Goal: Navigation & Orientation: Find specific page/section

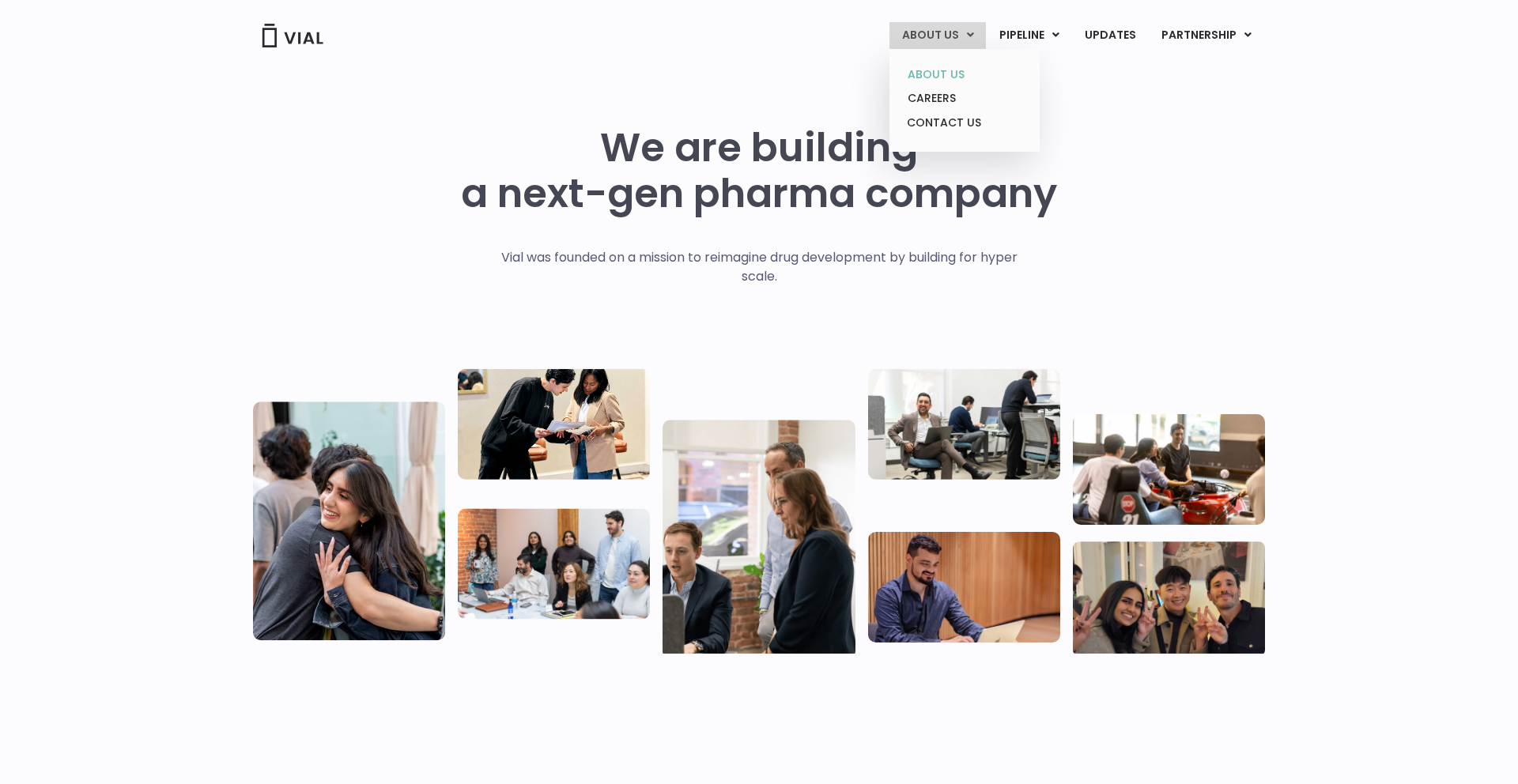
click at [950, 71] on link "ABOUT US" at bounding box center [964, 75] width 138 height 25
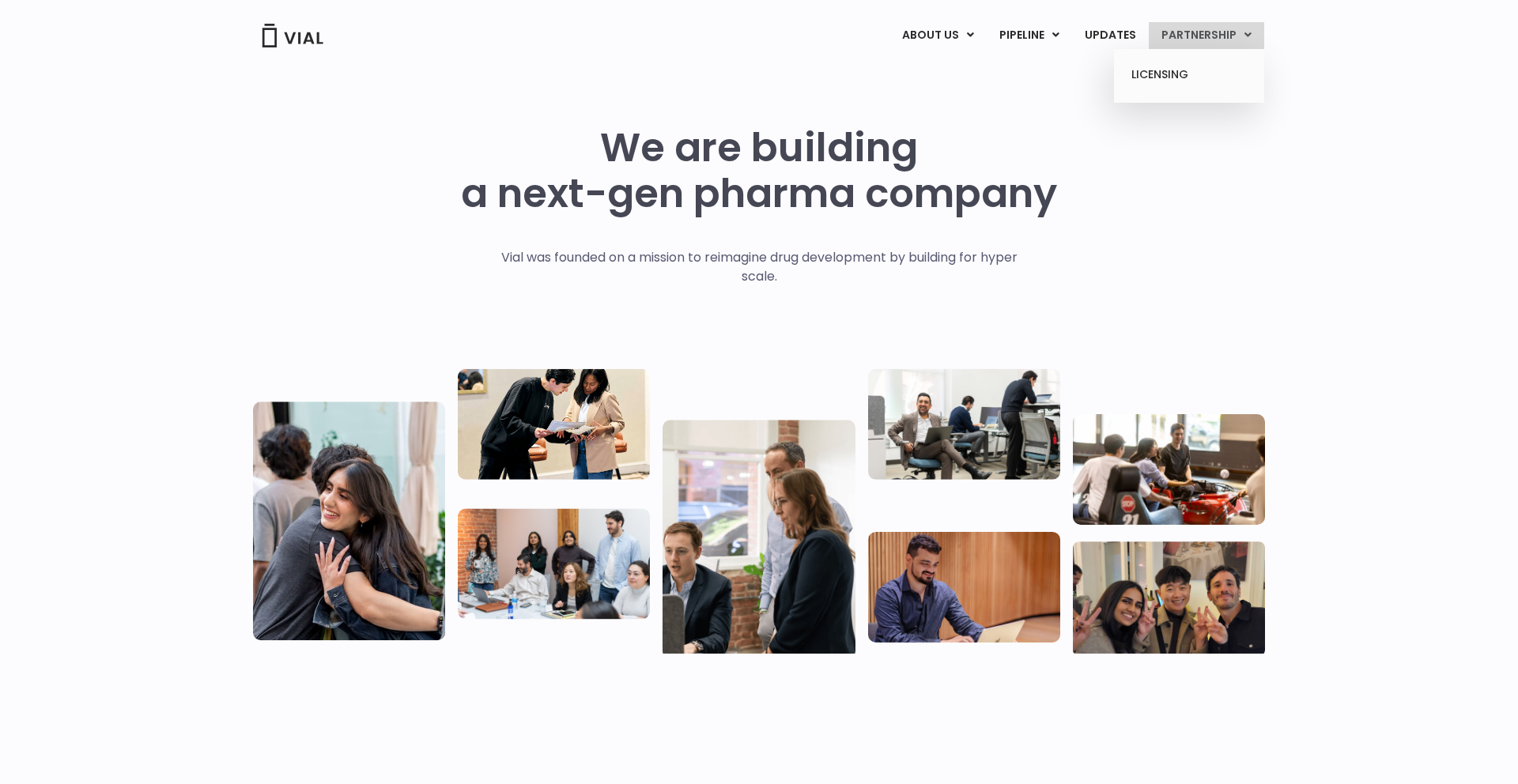
click at [1252, 33] on link "PARTNERSHIP" at bounding box center [1206, 35] width 115 height 27
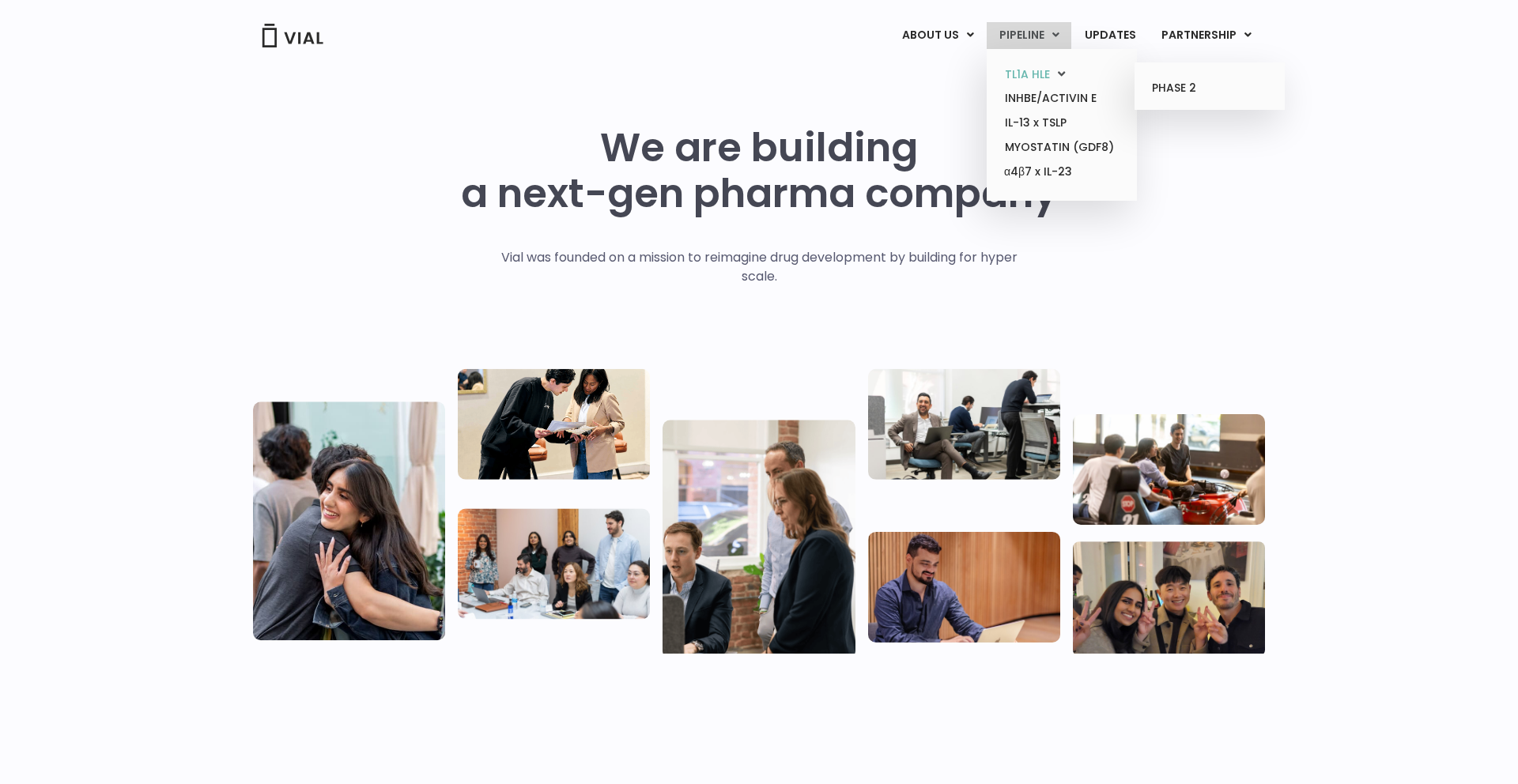
click at [1049, 72] on link "TL1A HLE" at bounding box center [1061, 75] width 138 height 25
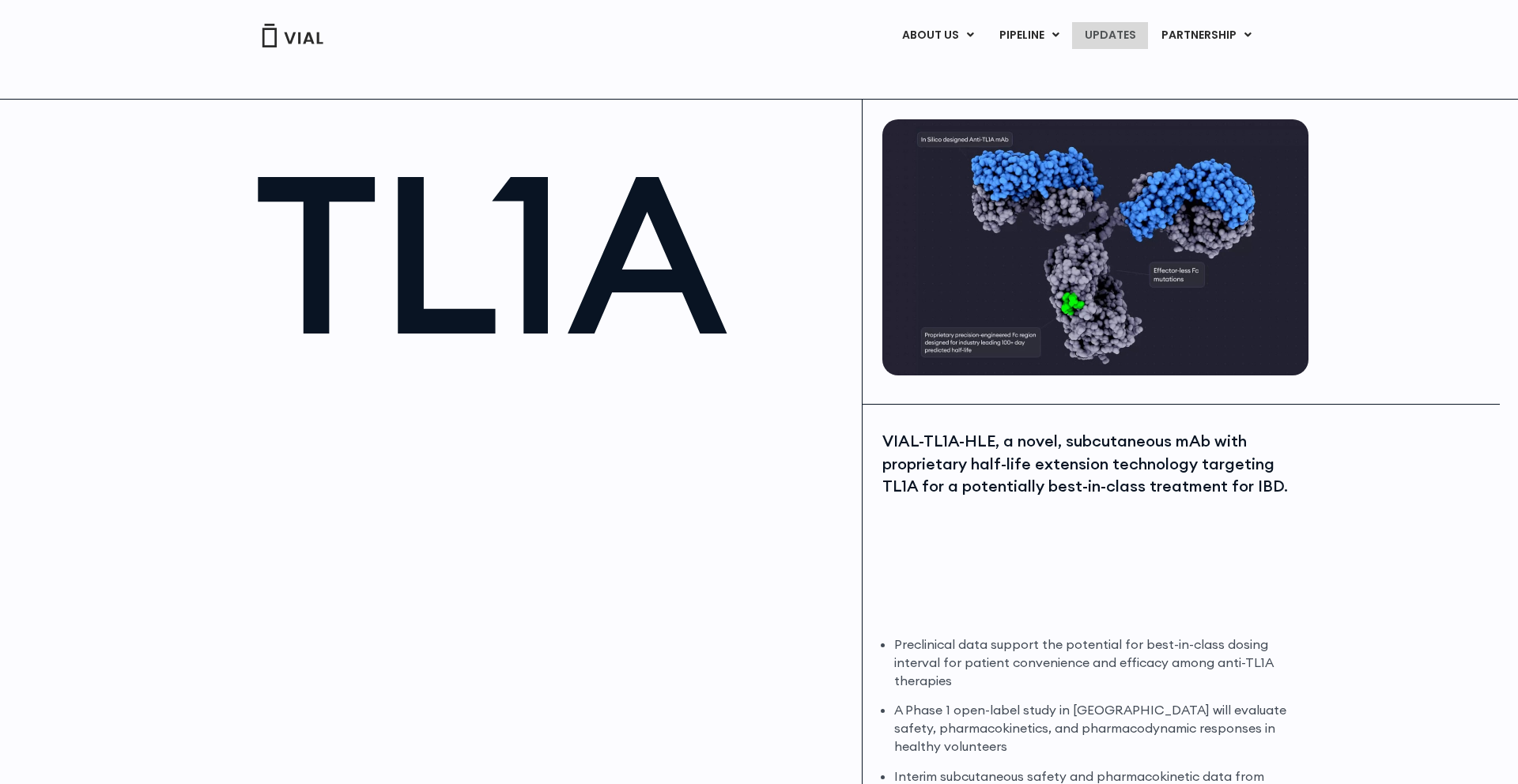
click at [1125, 35] on link "UPDATES" at bounding box center [1109, 35] width 76 height 27
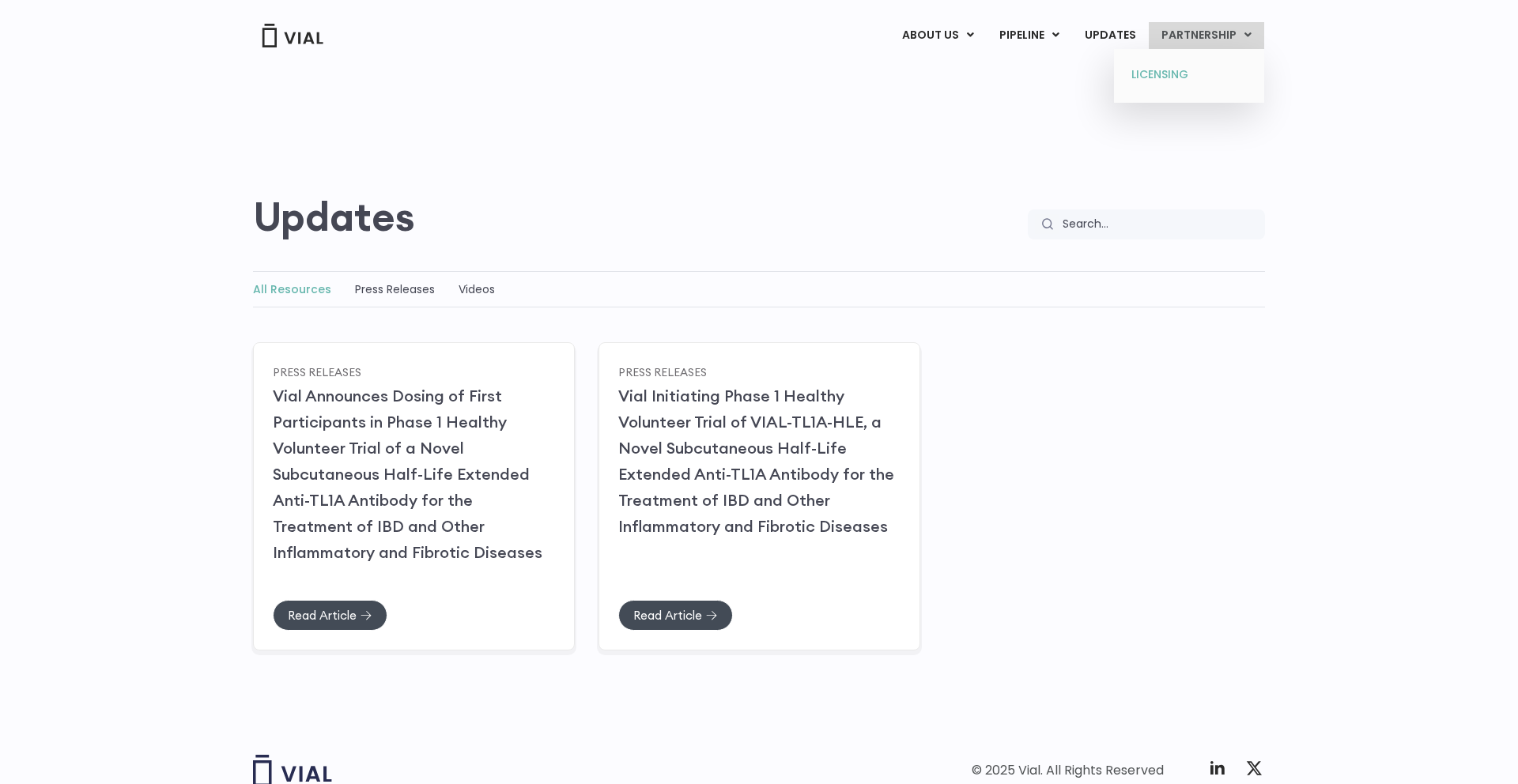
click at [1170, 75] on link "LICENSING" at bounding box center [1189, 75] width 138 height 26
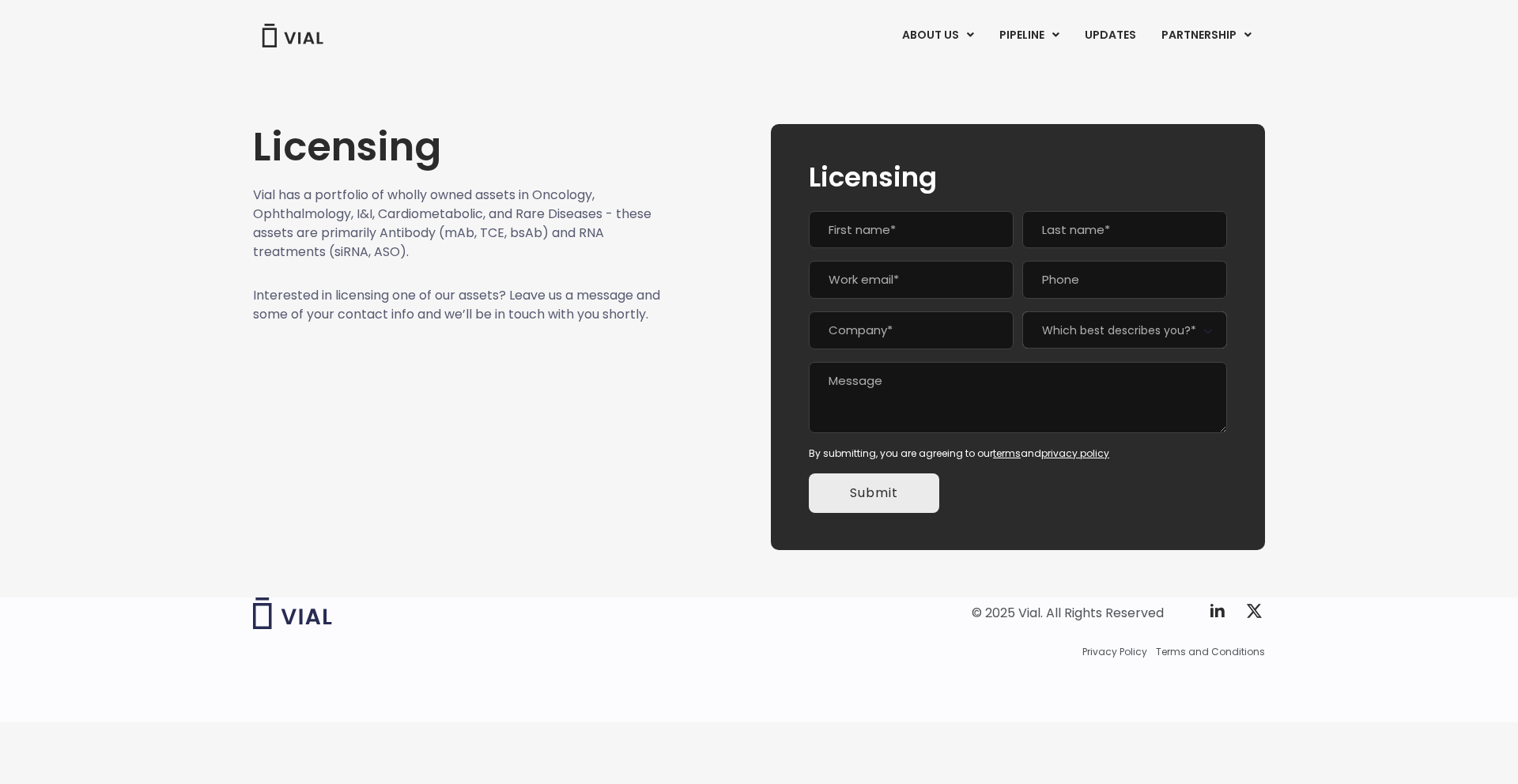
click at [545, 574] on footer "© 2025 Vial. All Rights Reserved Twitter X Logo Privacy Policy Terms and Condit…" at bounding box center [759, 646] width 1518 height 153
